Goal: Task Accomplishment & Management: Use online tool/utility

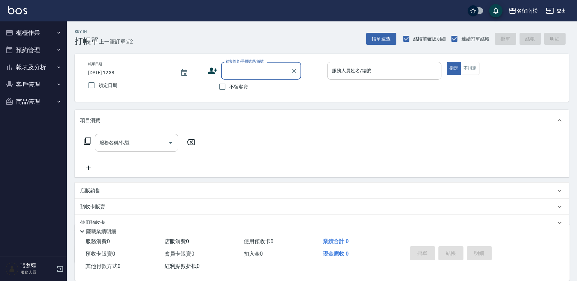
click at [365, 77] on div "服務人員姓名/編號" at bounding box center [384, 71] width 114 height 18
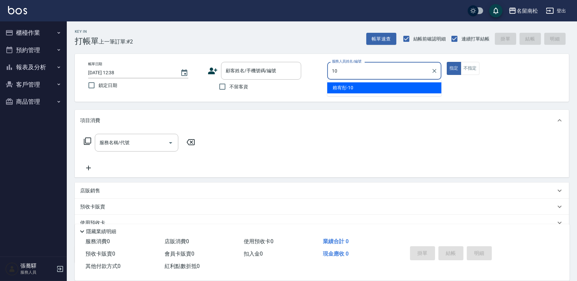
drag, startPoint x: 364, startPoint y: 87, endPoint x: 310, endPoint y: 84, distance: 53.9
click at [361, 87] on div "[PERSON_NAME]-10" at bounding box center [384, 87] width 114 height 11
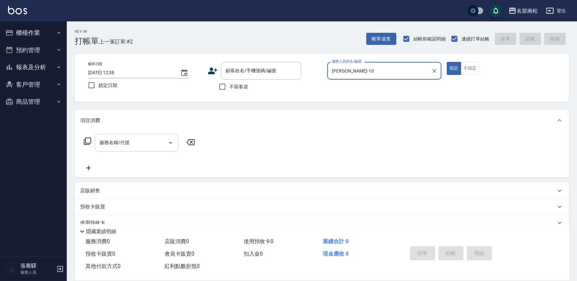
type input "[PERSON_NAME]-10"
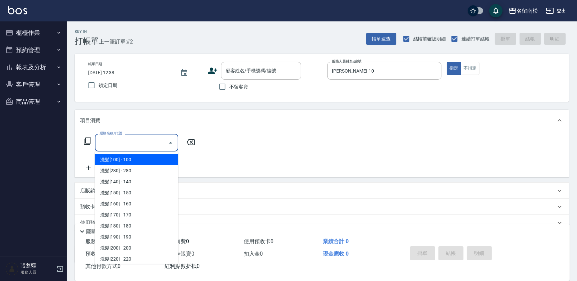
click at [158, 141] on input "服務名稱/代號" at bounding box center [132, 143] width 68 height 12
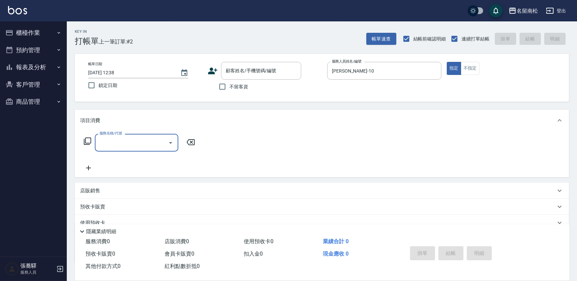
drag, startPoint x: 121, startPoint y: 143, endPoint x: 116, endPoint y: 139, distance: 5.7
click at [120, 142] on input "服務名稱/代號" at bounding box center [132, 143] width 68 height 12
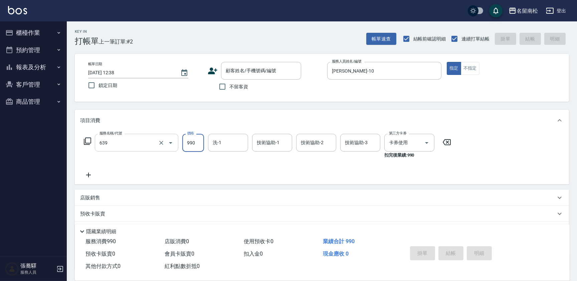
type input "(芙)蘆薈髮膜套卡(自材)(639)"
click at [239, 141] on input "洗-1" at bounding box center [228, 143] width 34 height 12
click at [241, 158] on div "[PERSON_NAME]-10" at bounding box center [228, 159] width 40 height 11
type input "[PERSON_NAME]-10"
click at [312, 144] on input "技術協助-2" at bounding box center [316, 143] width 34 height 12
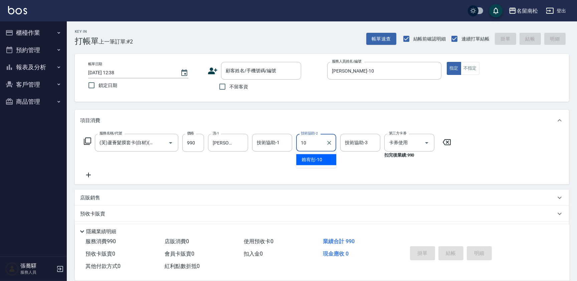
click at [307, 157] on span "[PERSON_NAME]-10" at bounding box center [312, 159] width 21 height 7
type input "[PERSON_NAME]-10"
click at [223, 85] on input "不留客資" at bounding box center [223, 87] width 14 height 14
checkbox input "true"
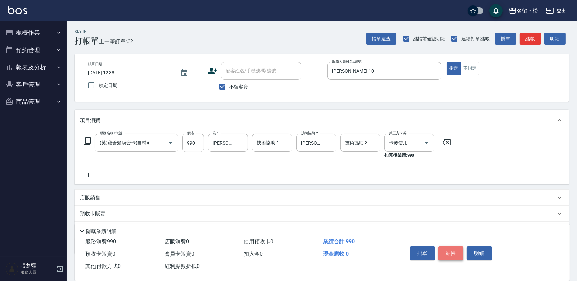
click at [451, 252] on button "結帳" at bounding box center [451, 253] width 25 height 14
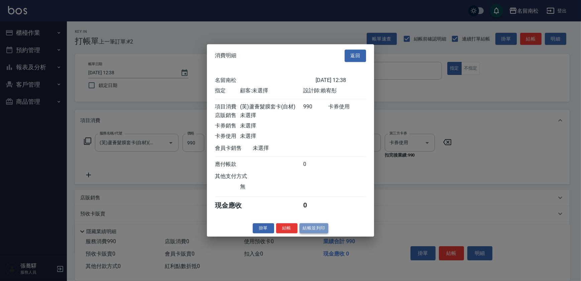
click at [315, 232] on button "結帳並列印" at bounding box center [313, 228] width 29 height 10
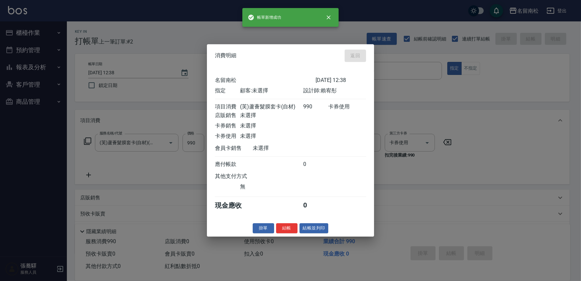
type input "[DATE] 13:14"
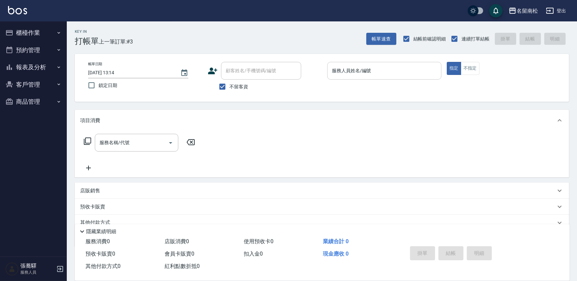
click at [396, 68] on input "服務人員姓名/編號" at bounding box center [384, 71] width 108 height 12
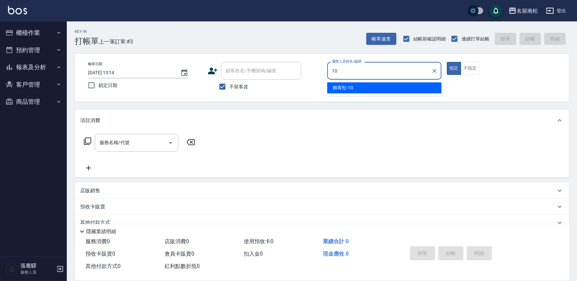
click at [379, 83] on div "[PERSON_NAME]-10" at bounding box center [384, 87] width 114 height 11
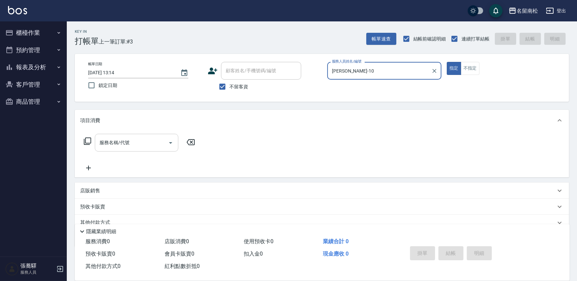
type input "[PERSON_NAME]-10"
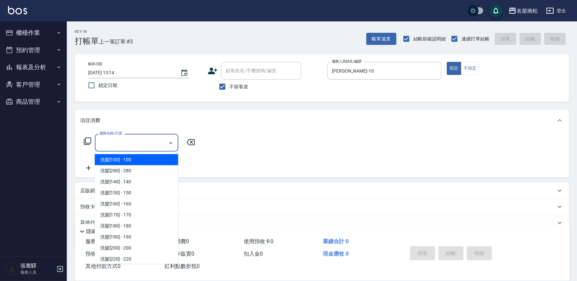
click at [141, 140] on input "服務名稱/代號" at bounding box center [132, 143] width 68 height 12
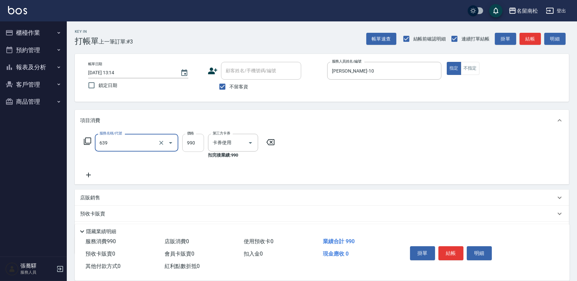
type input "(芙)蘆薈髮膜套卡(自材)(639)"
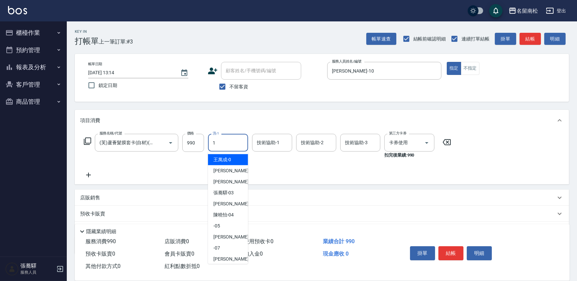
drag, startPoint x: 232, startPoint y: 140, endPoint x: 231, endPoint y: 150, distance: 9.7
click at [232, 141] on input "1" at bounding box center [228, 143] width 34 height 12
click at [230, 156] on span "[PERSON_NAME]-10" at bounding box center [224, 159] width 21 height 7
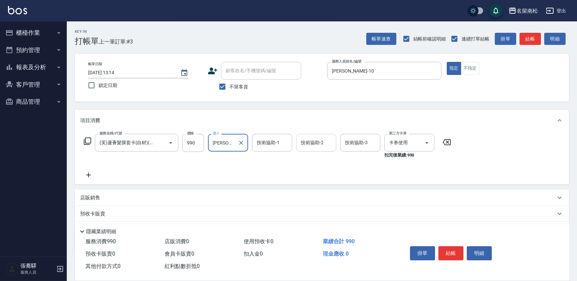
type input "[PERSON_NAME]-10"
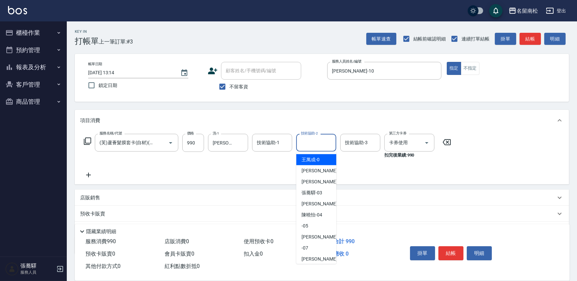
click at [304, 143] on input "技術協助-2" at bounding box center [316, 143] width 34 height 12
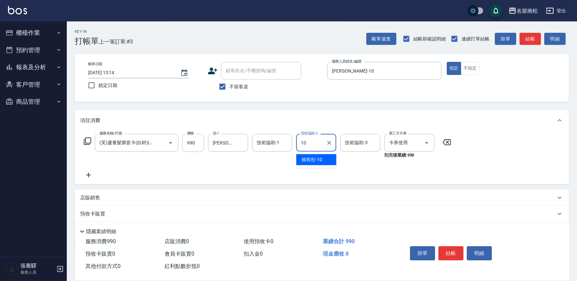
click at [303, 162] on span "[PERSON_NAME]-10" at bounding box center [312, 159] width 21 height 7
type input "[PERSON_NAME]-10"
click at [444, 249] on button "結帳" at bounding box center [451, 253] width 25 height 14
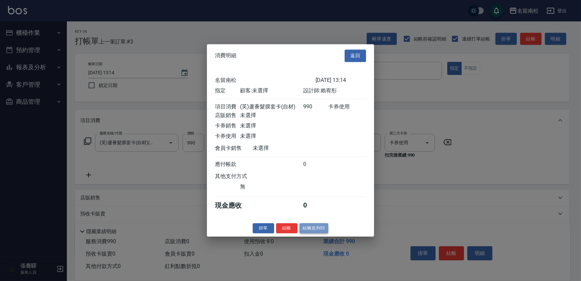
click at [303, 232] on button "結帳並列印" at bounding box center [313, 228] width 29 height 10
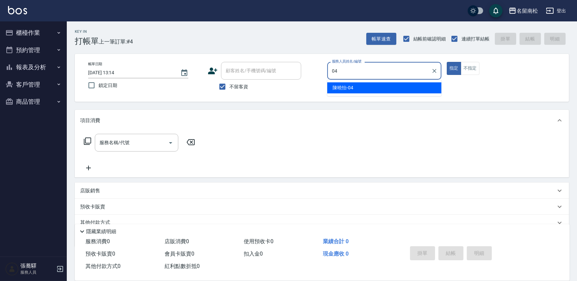
type input "04"
type button "true"
type input "[PERSON_NAME]04"
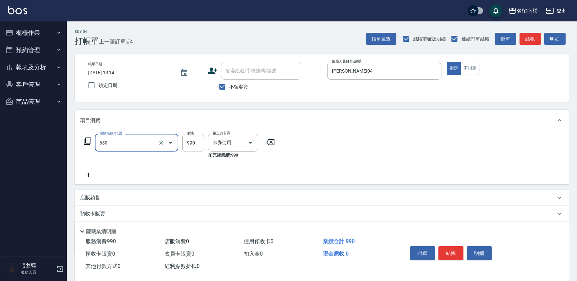
type input "(芙)蘆薈髮膜套卡(自材)(639)"
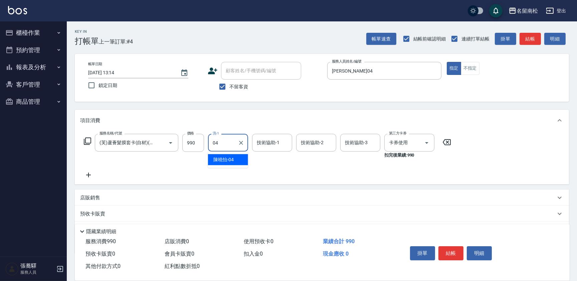
type input "[PERSON_NAME]04"
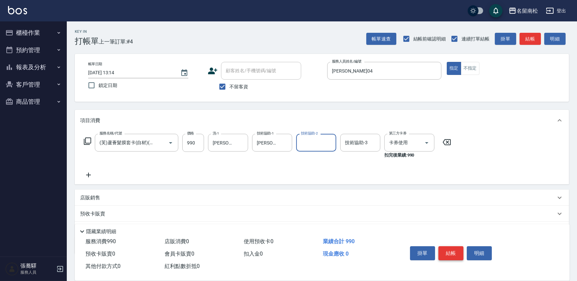
click at [447, 252] on button "結帳" at bounding box center [451, 253] width 25 height 14
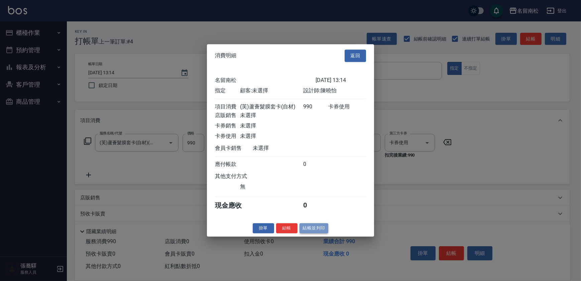
click at [311, 231] on button "結帳並列印" at bounding box center [313, 228] width 29 height 10
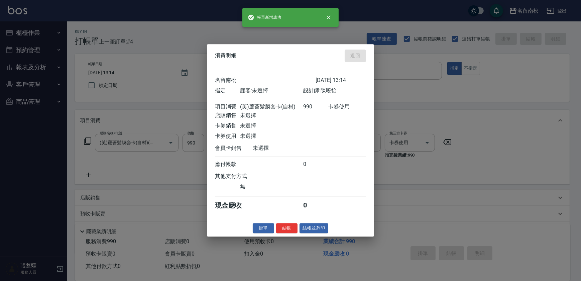
type input "[DATE] 13:36"
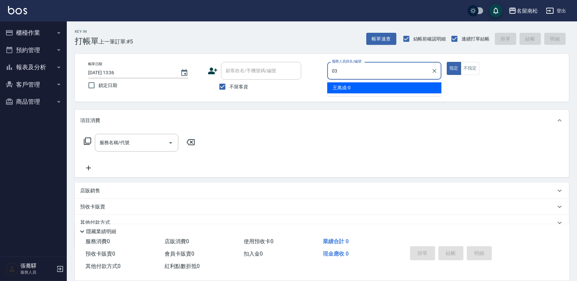
type input "[PERSON_NAME]-03"
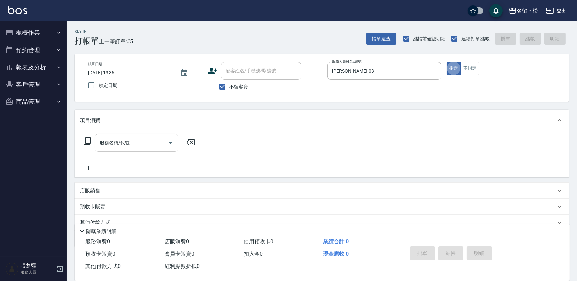
click at [137, 141] on input "服務名稱/代號" at bounding box center [132, 143] width 68 height 12
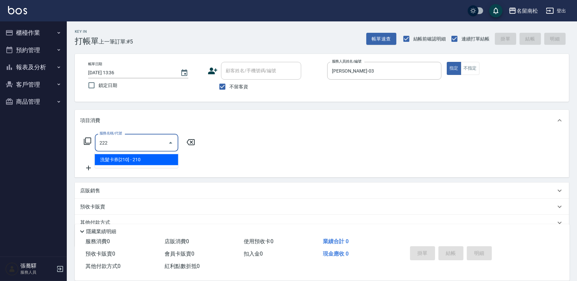
type input "洗髮卡券[210](222)"
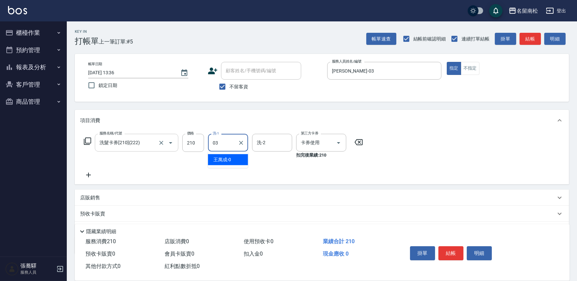
type input "[PERSON_NAME]-03"
click at [445, 247] on button "結帳" at bounding box center [451, 253] width 25 height 14
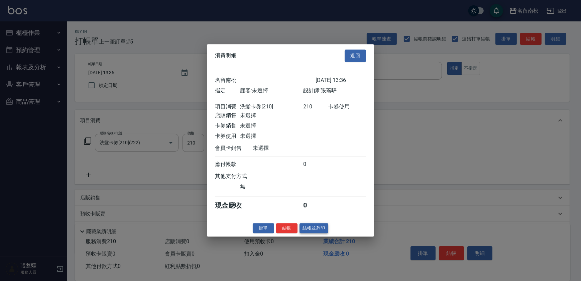
click at [320, 231] on button "結帳並列印" at bounding box center [313, 228] width 29 height 10
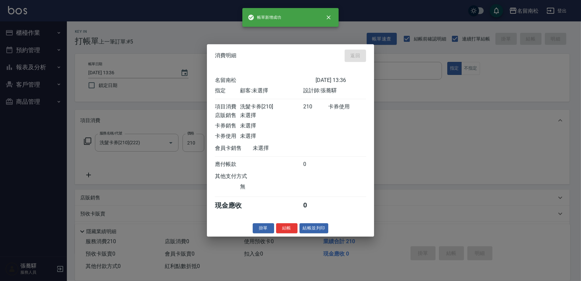
type input "[DATE] 13:50"
